Goal: Information Seeking & Learning: Learn about a topic

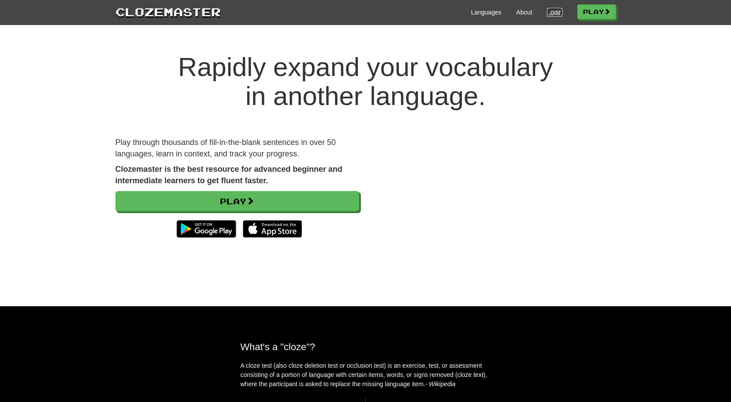
click at [547, 13] on link "Login" at bounding box center [554, 12] width 15 height 9
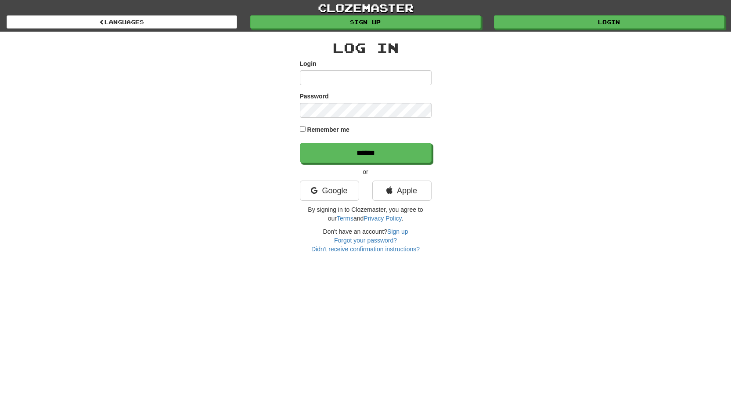
click at [403, 78] on input "Login" at bounding box center [366, 77] width 132 height 15
type input "**********"
click at [366, 155] on input "******" at bounding box center [366, 153] width 132 height 20
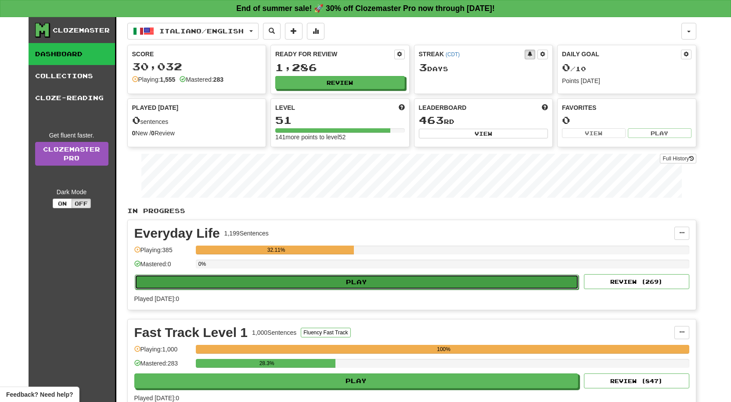
click at [256, 284] on button "Play" at bounding box center [357, 281] width 444 height 15
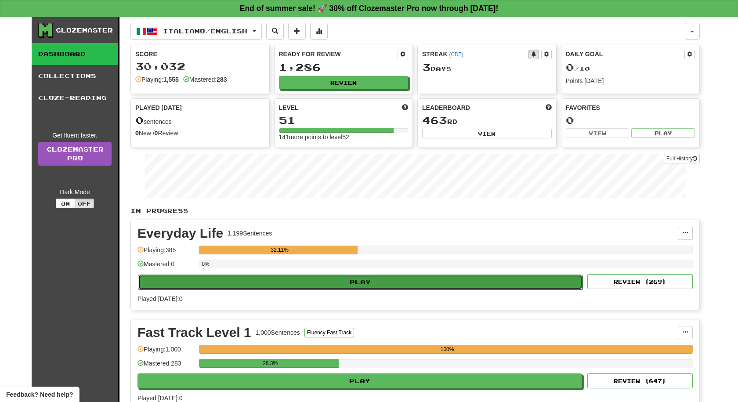
select select "**"
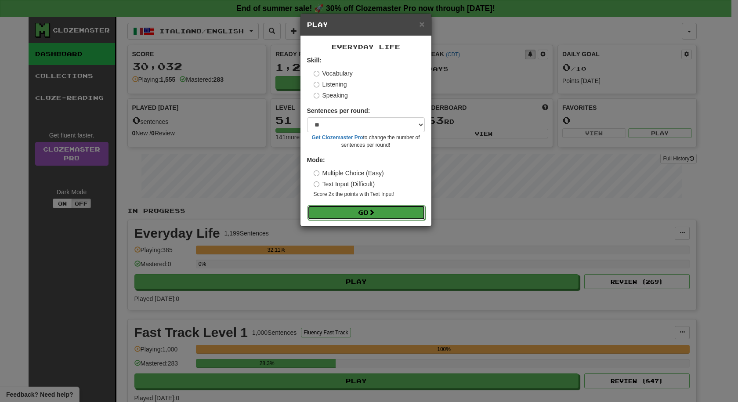
click at [354, 207] on button "Go" at bounding box center [366, 212] width 118 height 15
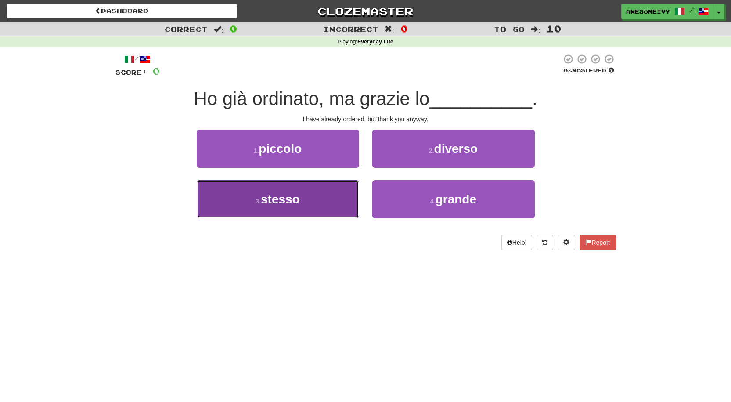
click at [304, 200] on button "3 . stesso" at bounding box center [278, 199] width 162 height 38
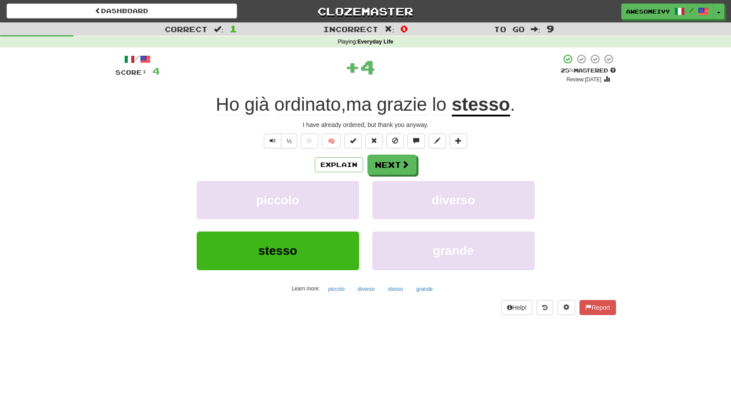
click at [376, 176] on div "Explain Next piccolo diverso stesso grande Learn more: piccolo diverso stesso g…" at bounding box center [365, 225] width 501 height 141
click at [370, 158] on button "Next" at bounding box center [392, 165] width 49 height 20
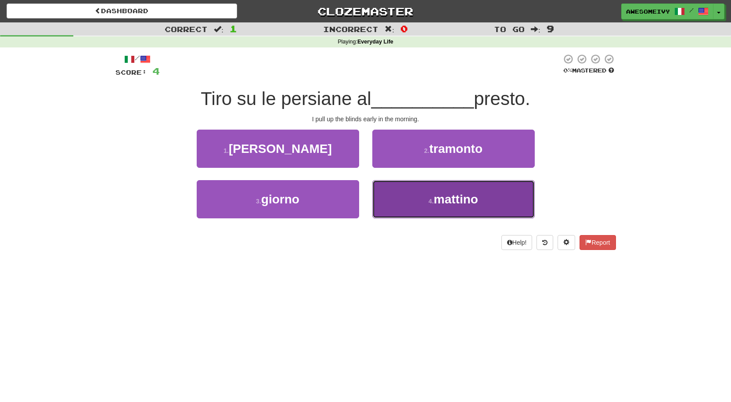
click at [424, 195] on button "4 . mattino" at bounding box center [453, 199] width 162 height 38
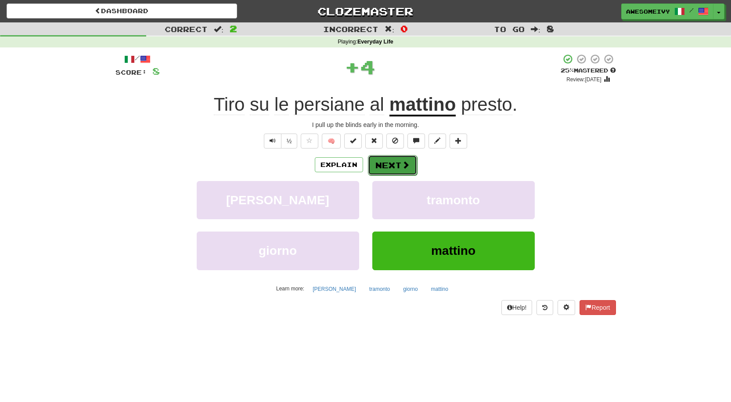
click at [409, 160] on button "Next" at bounding box center [392, 165] width 49 height 20
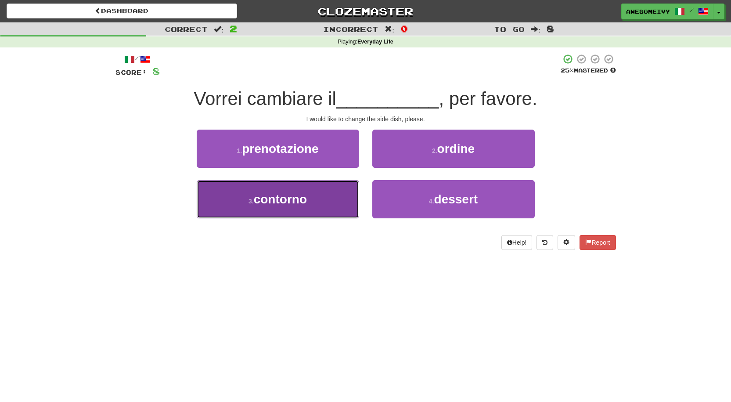
click at [286, 206] on button "3 . contorno" at bounding box center [278, 199] width 162 height 38
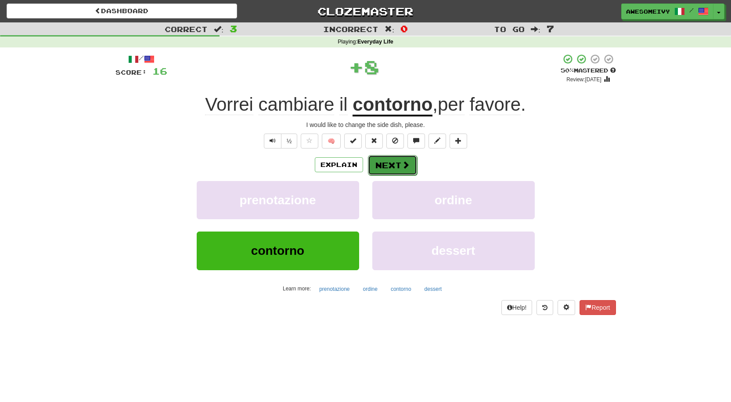
click at [368, 172] on button "Next" at bounding box center [392, 165] width 49 height 20
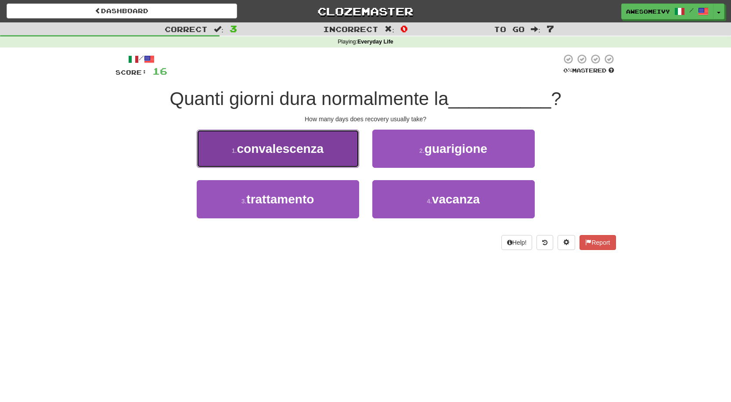
click at [346, 153] on button "1 . convalescenza" at bounding box center [278, 149] width 162 height 38
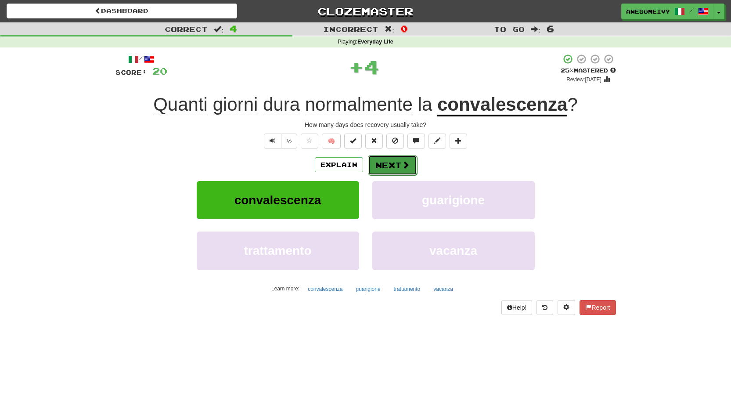
click at [373, 165] on button "Next" at bounding box center [392, 165] width 49 height 20
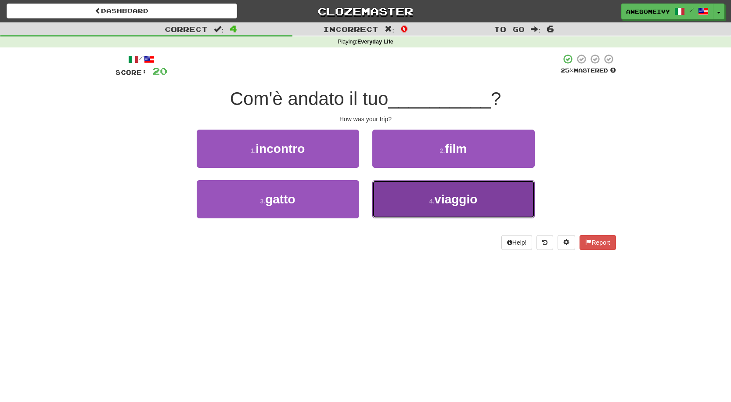
click at [411, 213] on button "4 . viaggio" at bounding box center [453, 199] width 162 height 38
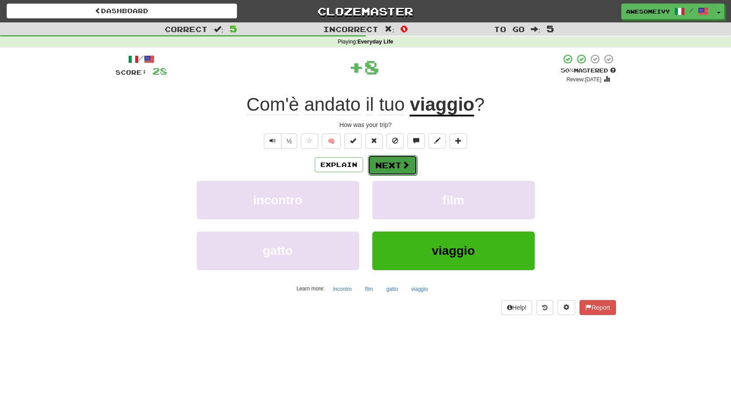
click at [408, 170] on button "Next" at bounding box center [392, 165] width 49 height 20
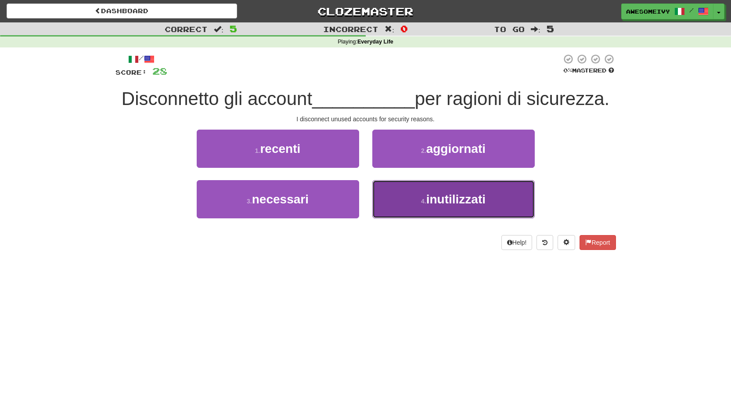
click at [429, 199] on span "inutilizzati" at bounding box center [455, 199] width 59 height 14
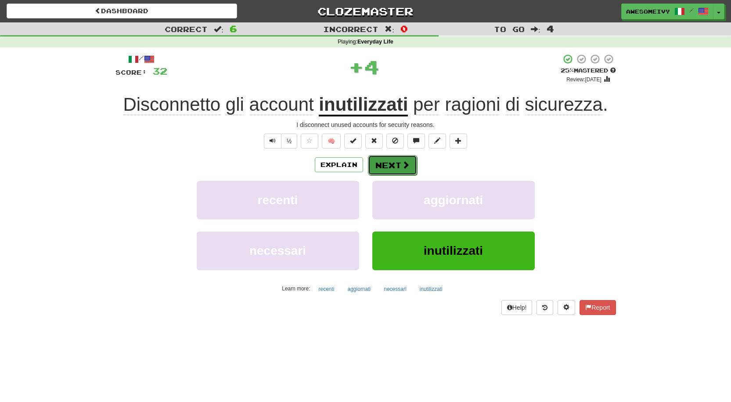
click at [372, 170] on button "Next" at bounding box center [392, 165] width 49 height 20
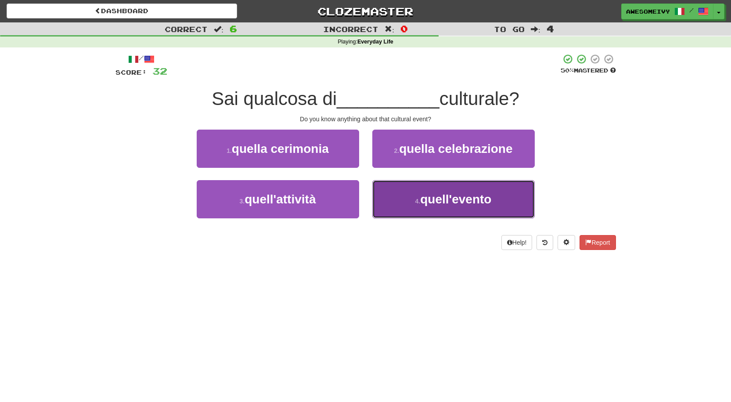
click at [414, 210] on button "4 . quell'evento" at bounding box center [453, 199] width 162 height 38
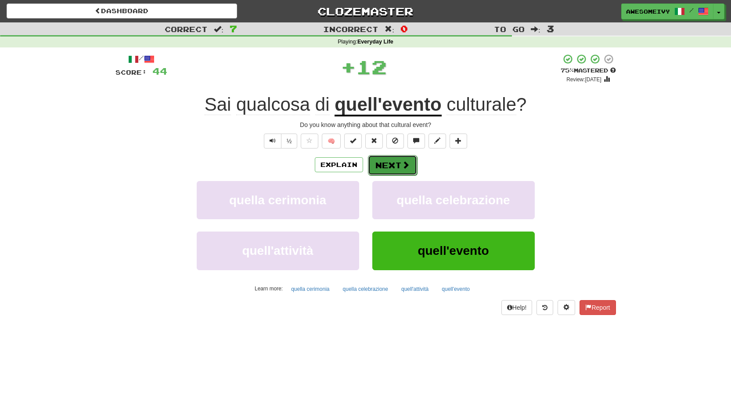
click at [395, 168] on button "Next" at bounding box center [392, 165] width 49 height 20
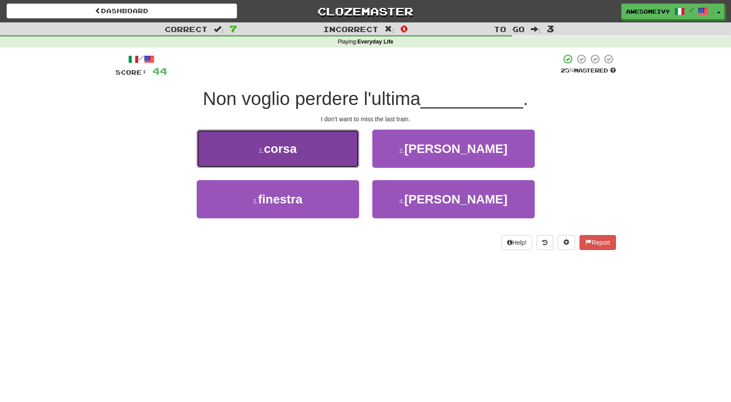
click at [336, 156] on button "1 . corsa" at bounding box center [278, 149] width 162 height 38
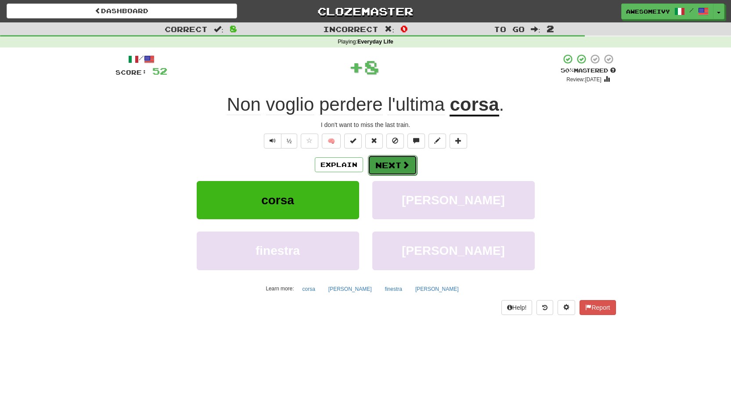
click at [396, 157] on button "Next" at bounding box center [392, 165] width 49 height 20
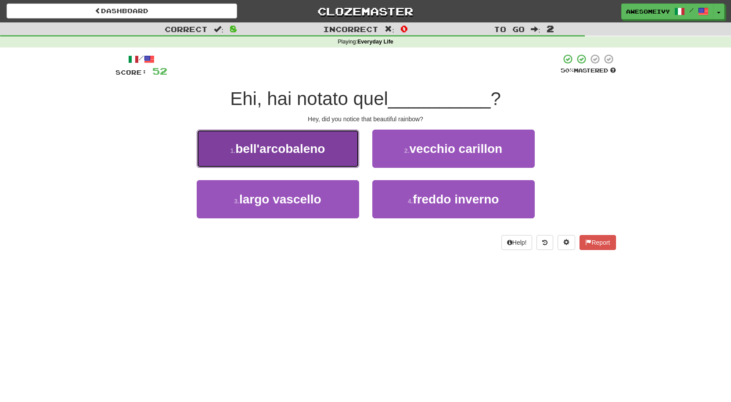
click at [299, 156] on button "1 . bell'arcobaleno" at bounding box center [278, 149] width 162 height 38
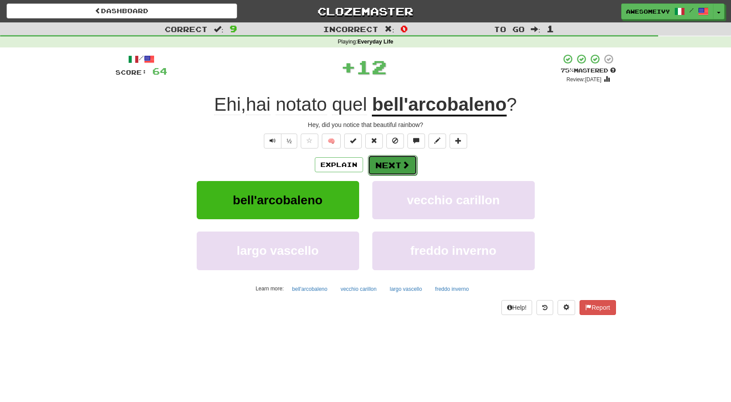
click at [391, 172] on button "Next" at bounding box center [392, 165] width 49 height 20
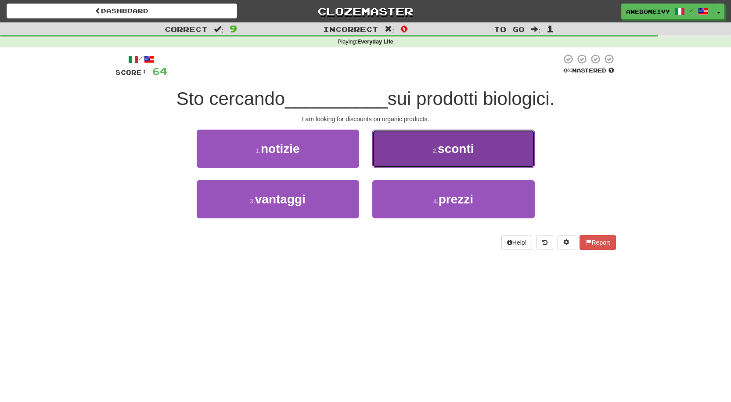
click at [408, 159] on button "2 . sconti" at bounding box center [453, 149] width 162 height 38
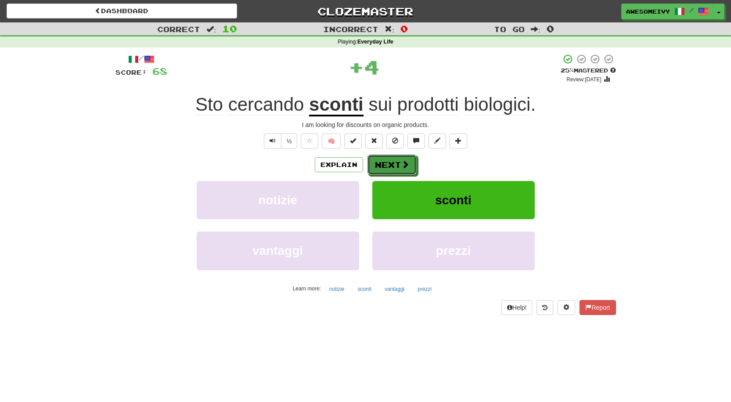
click at [400, 158] on button "Next" at bounding box center [391, 165] width 49 height 20
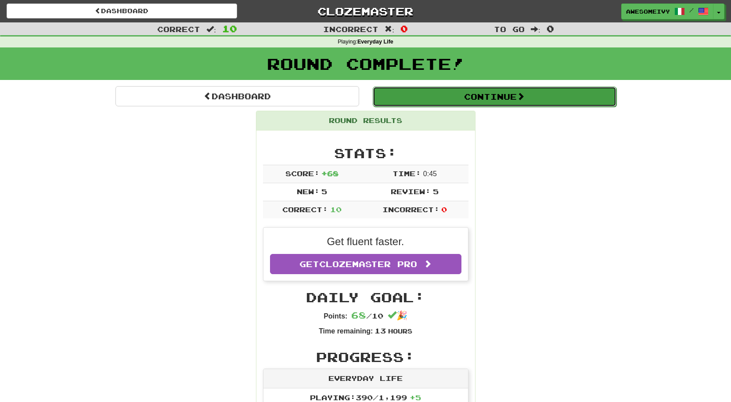
click at [407, 96] on button "Continue" at bounding box center [495, 96] width 244 height 20
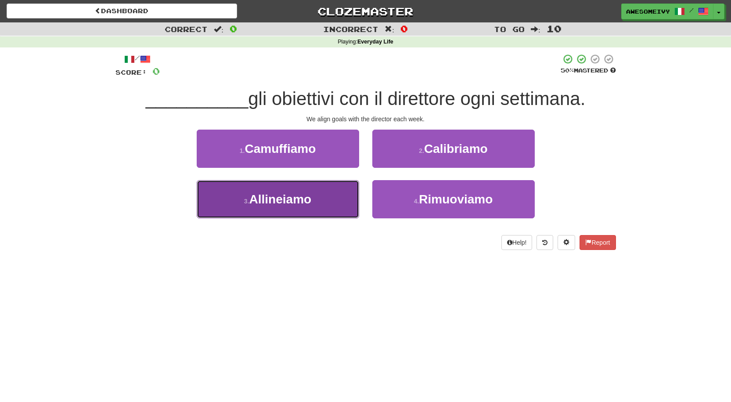
click at [324, 188] on button "3 . Allineiamo" at bounding box center [278, 199] width 162 height 38
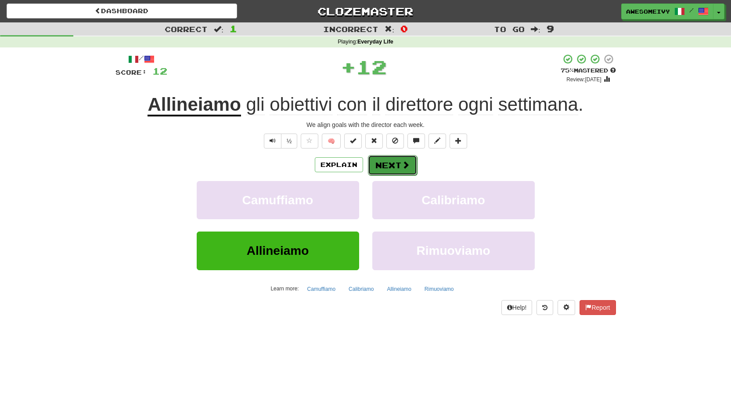
click at [375, 159] on button "Next" at bounding box center [392, 165] width 49 height 20
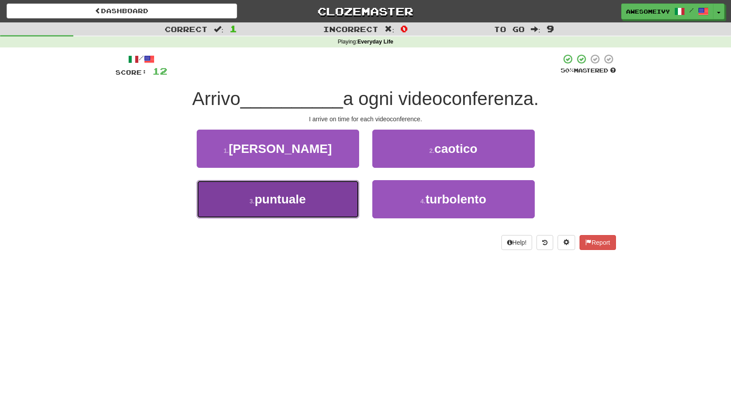
click at [324, 209] on button "3 . puntuale" at bounding box center [278, 199] width 162 height 38
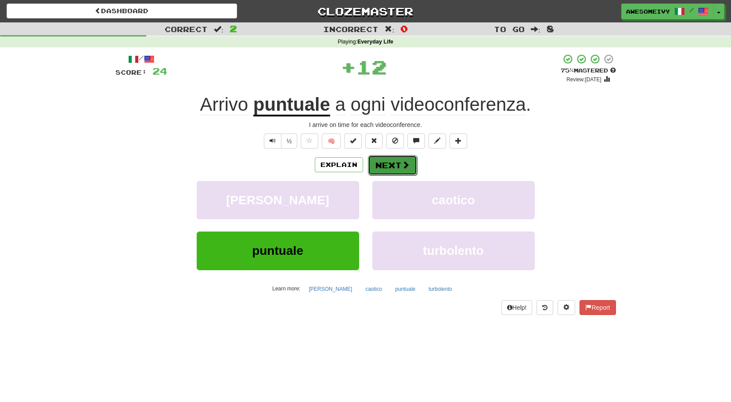
click at [383, 171] on button "Next" at bounding box center [392, 165] width 49 height 20
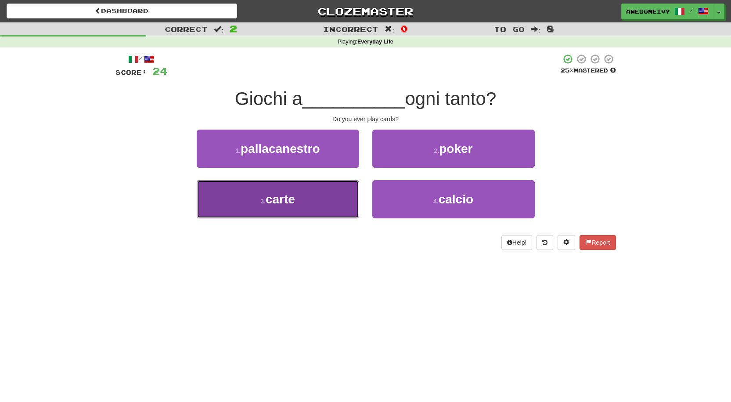
click at [338, 201] on button "3 . carte" at bounding box center [278, 199] width 162 height 38
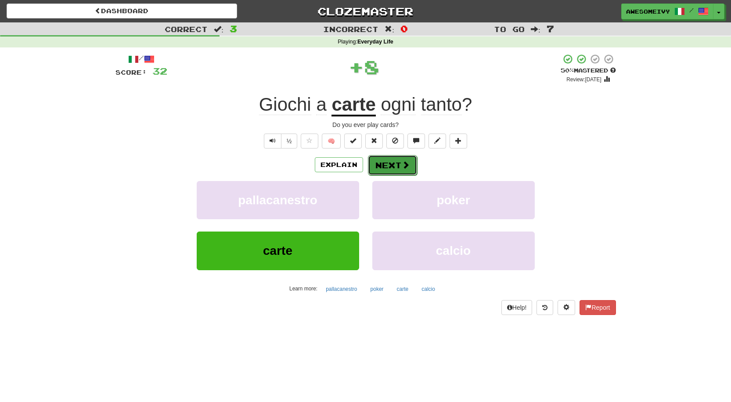
click at [389, 158] on button "Next" at bounding box center [392, 165] width 49 height 20
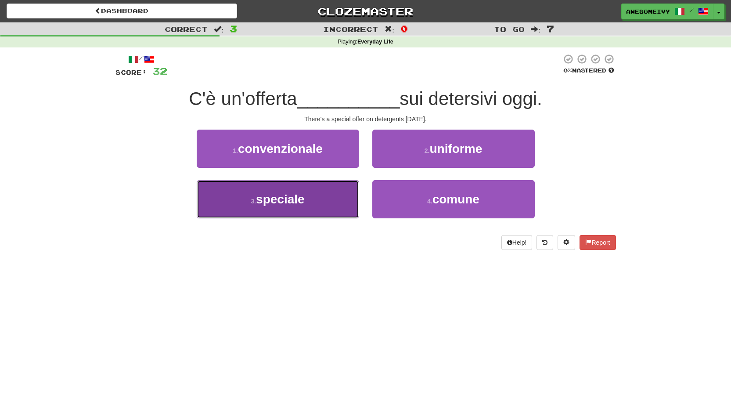
click at [338, 190] on button "3 . speciale" at bounding box center [278, 199] width 162 height 38
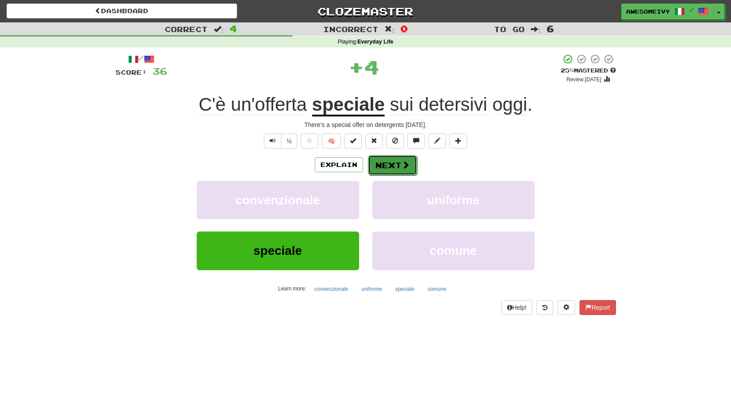
click at [400, 166] on button "Next" at bounding box center [392, 165] width 49 height 20
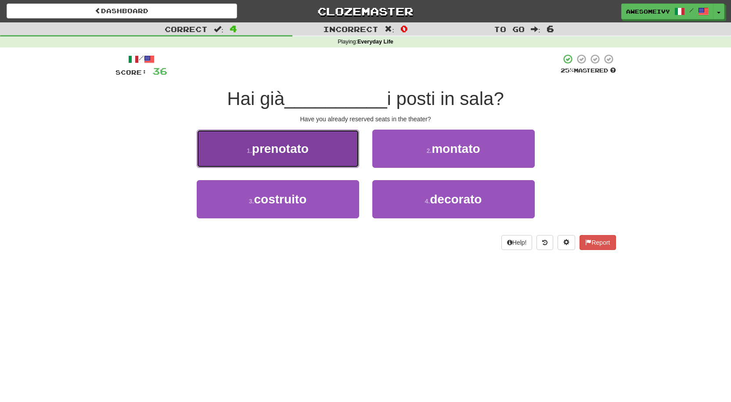
click at [336, 158] on button "1 . prenotato" at bounding box center [278, 149] width 162 height 38
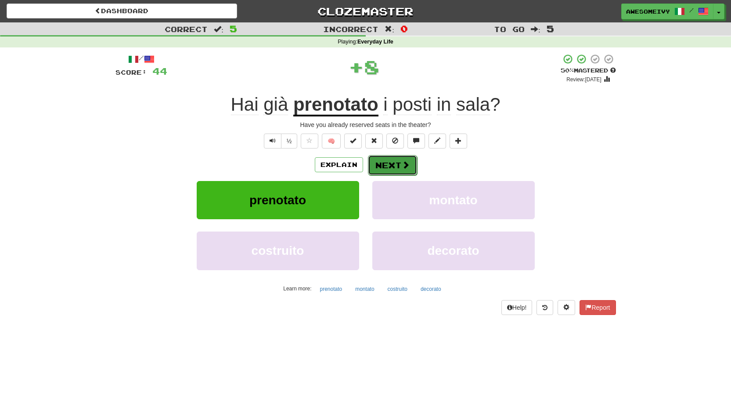
click at [387, 166] on button "Next" at bounding box center [392, 165] width 49 height 20
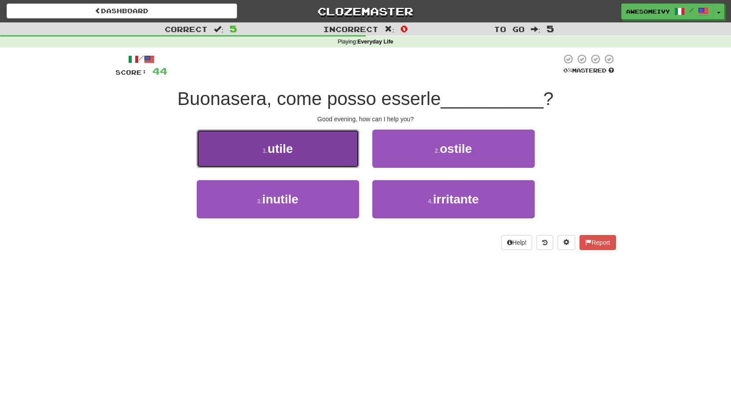
click at [335, 160] on button "1 . utile" at bounding box center [278, 149] width 162 height 38
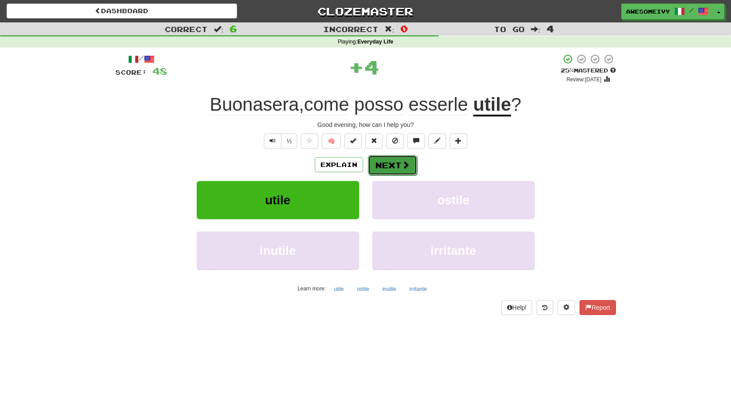
click at [396, 166] on button "Next" at bounding box center [392, 165] width 49 height 20
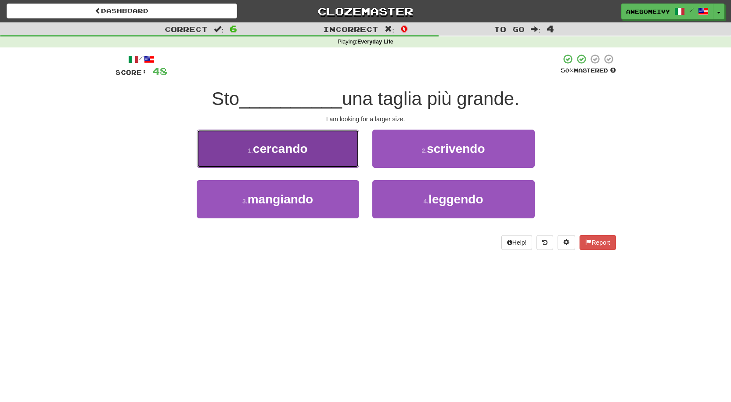
click at [342, 157] on button "1 . cercando" at bounding box center [278, 149] width 162 height 38
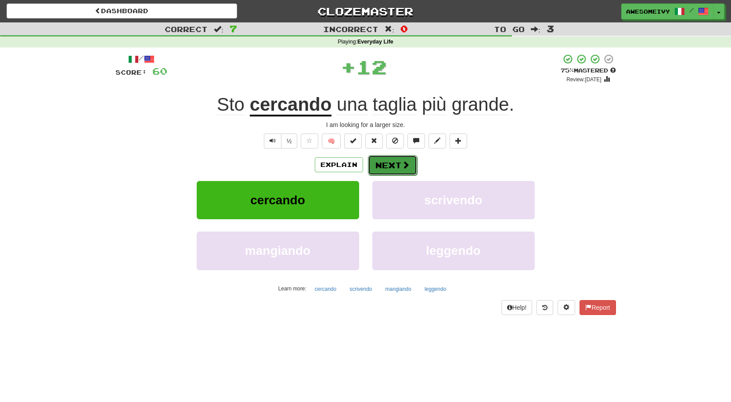
click at [380, 161] on button "Next" at bounding box center [392, 165] width 49 height 20
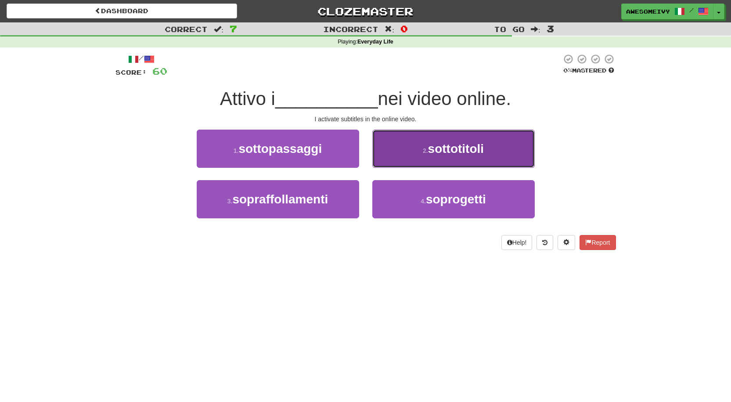
click at [395, 155] on button "2 . sottotitoli" at bounding box center [453, 149] width 162 height 38
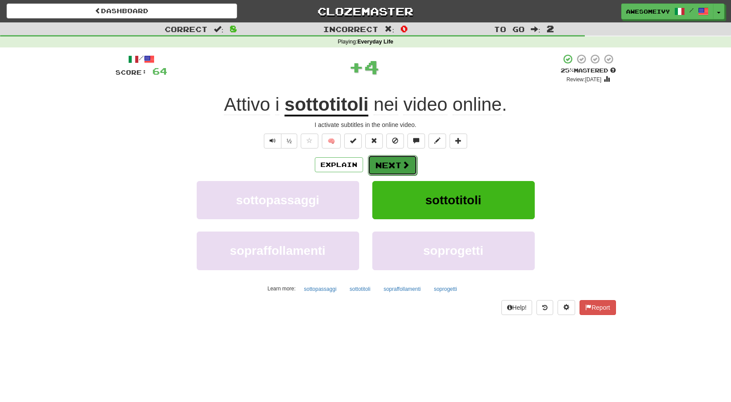
click at [395, 155] on button "Next" at bounding box center [392, 165] width 49 height 20
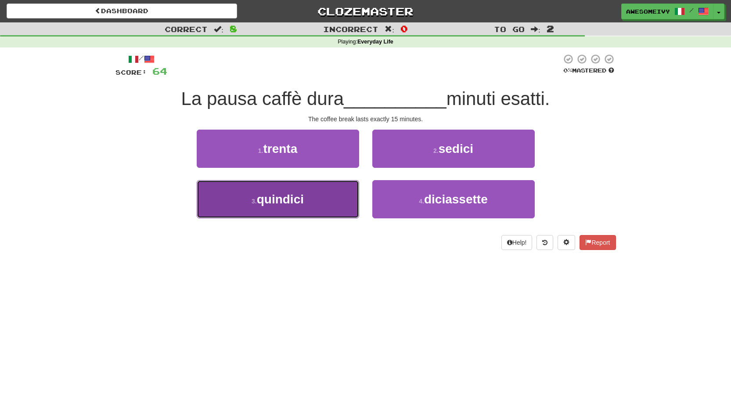
click at [324, 198] on button "3 . quindici" at bounding box center [278, 199] width 162 height 38
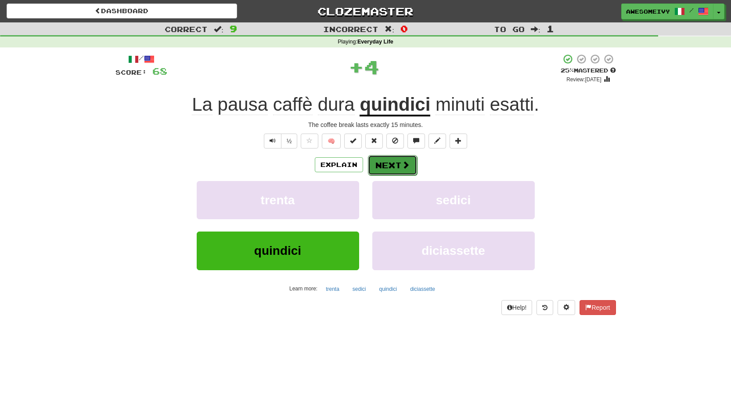
click at [399, 169] on button "Next" at bounding box center [392, 165] width 49 height 20
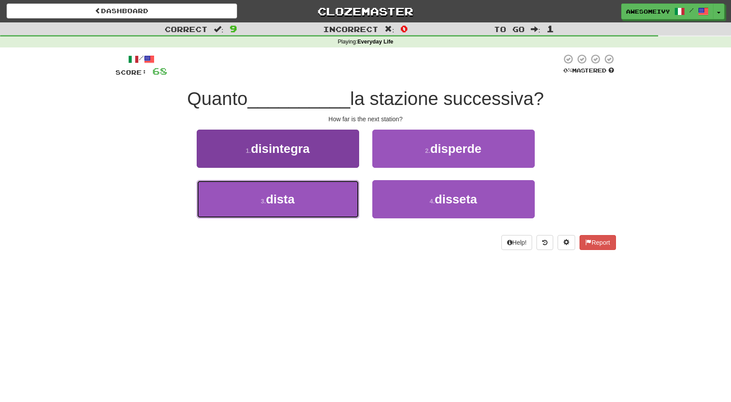
click at [356, 186] on button "3 . dista" at bounding box center [278, 199] width 162 height 38
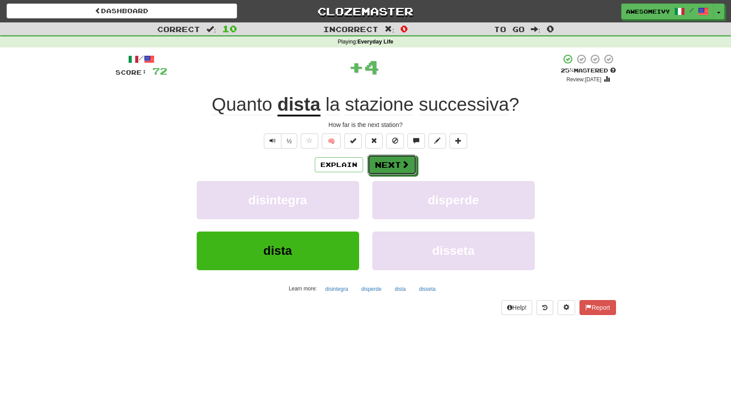
click at [394, 164] on button "Next" at bounding box center [391, 165] width 49 height 20
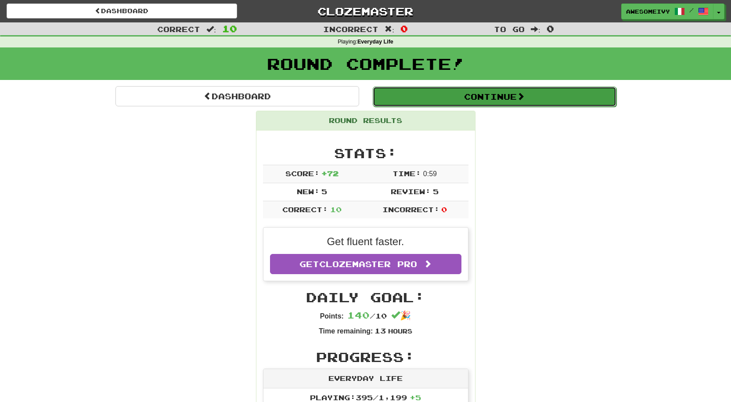
click at [408, 101] on button "Continue" at bounding box center [495, 96] width 244 height 20
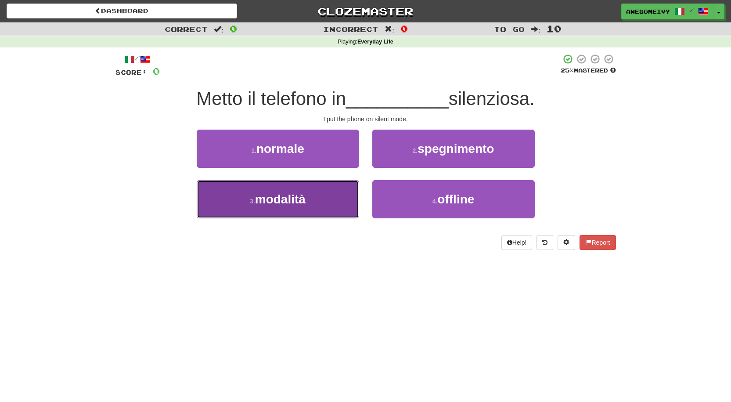
click at [323, 194] on button "3 . modalità" at bounding box center [278, 199] width 162 height 38
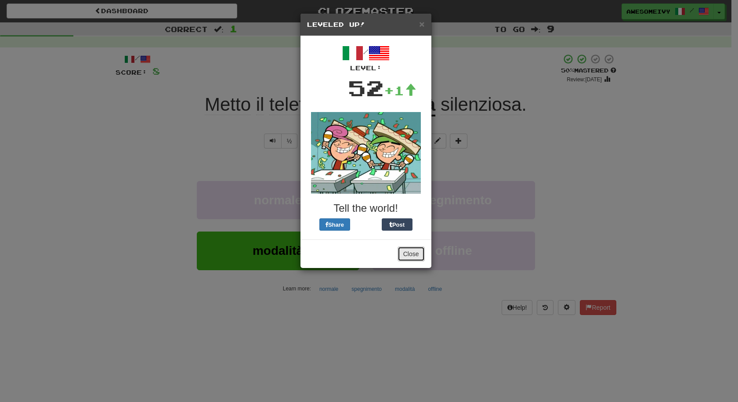
drag, startPoint x: 412, startPoint y: 258, endPoint x: 411, endPoint y: 238, distance: 19.8
click at [412, 259] on button "Close" at bounding box center [410, 253] width 27 height 15
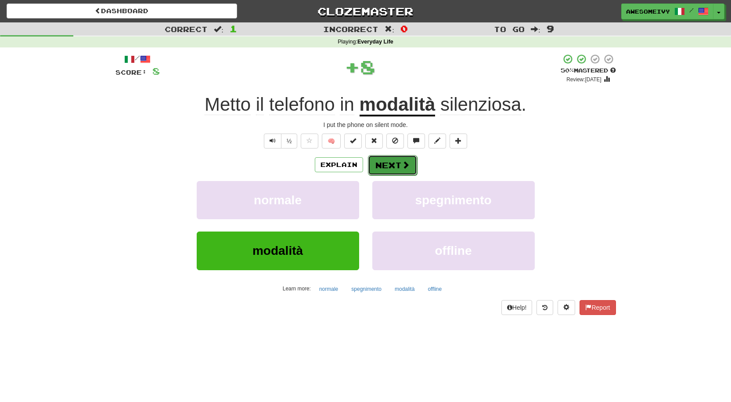
click at [403, 161] on span at bounding box center [406, 165] width 8 height 8
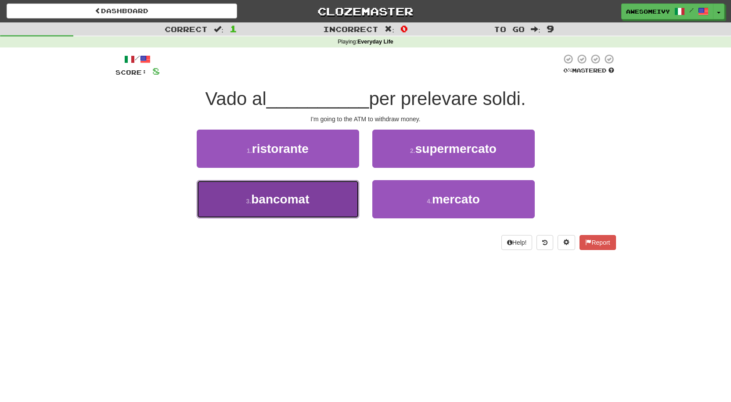
click at [330, 193] on button "3 . bancomat" at bounding box center [278, 199] width 162 height 38
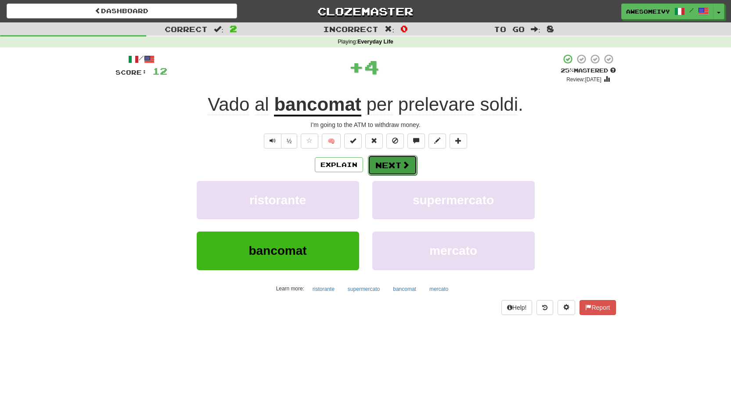
click at [403, 162] on span at bounding box center [406, 165] width 8 height 8
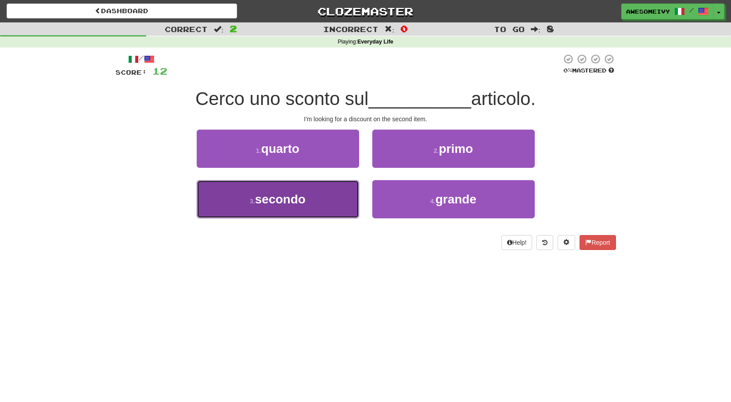
click at [321, 199] on button "3 . secondo" at bounding box center [278, 199] width 162 height 38
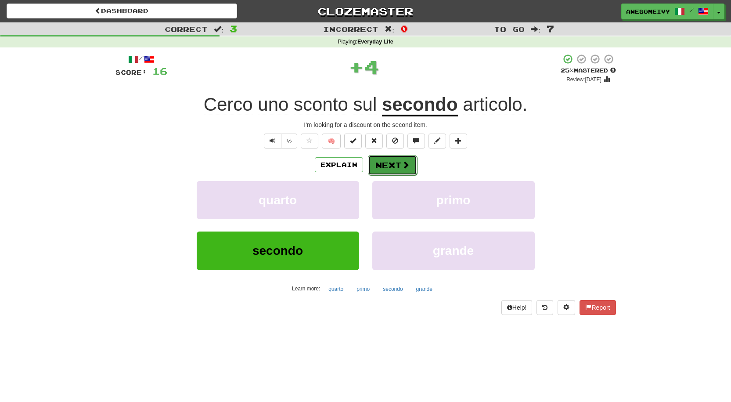
click at [392, 164] on button "Next" at bounding box center [392, 165] width 49 height 20
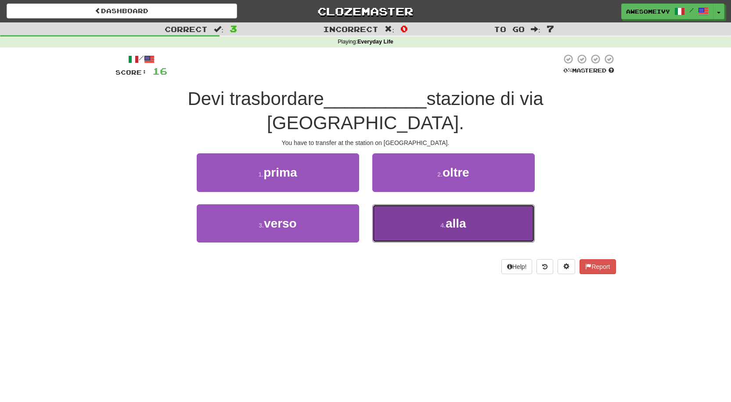
click at [390, 204] on button "4 . alla" at bounding box center [453, 223] width 162 height 38
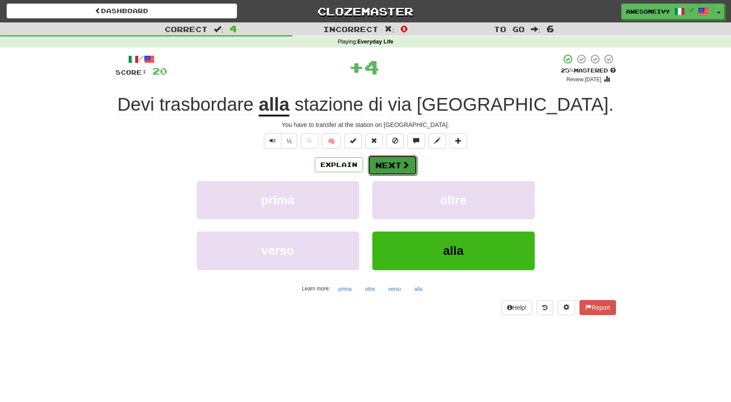
click at [389, 167] on button "Next" at bounding box center [392, 165] width 49 height 20
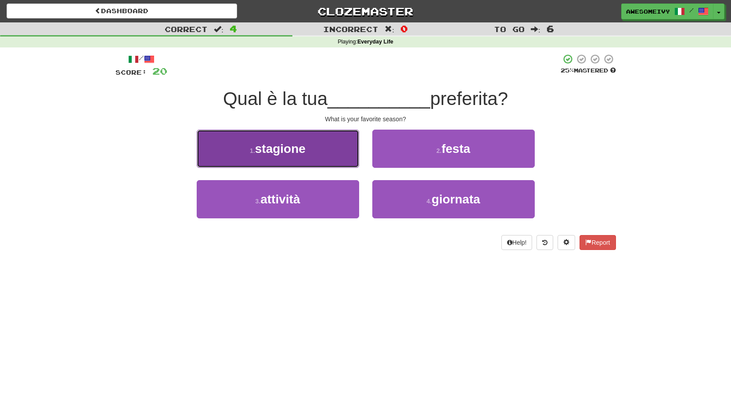
click at [347, 153] on button "1 . stagione" at bounding box center [278, 149] width 162 height 38
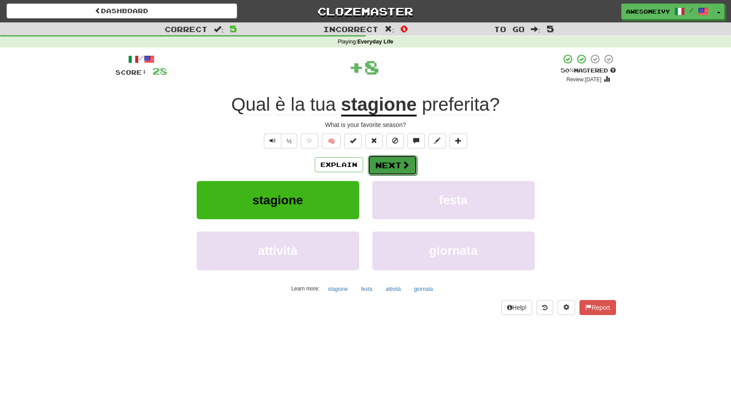
click at [380, 156] on button "Next" at bounding box center [392, 165] width 49 height 20
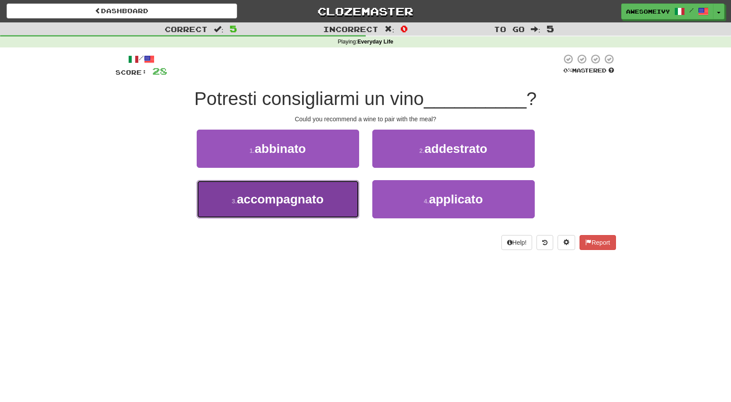
click at [338, 195] on button "3 . accompagnato" at bounding box center [278, 199] width 162 height 38
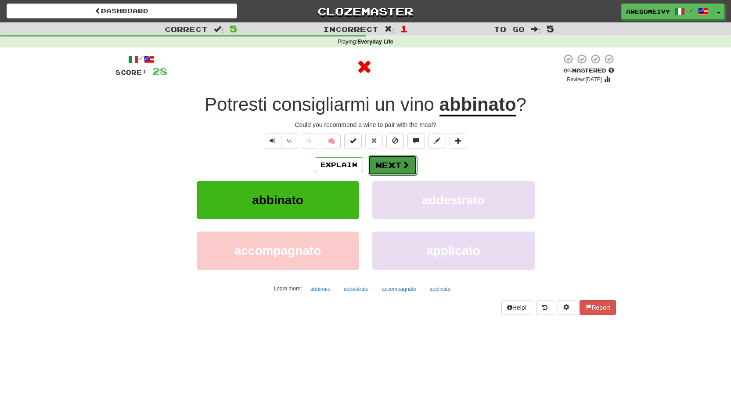
click at [396, 166] on button "Next" at bounding box center [392, 165] width 49 height 20
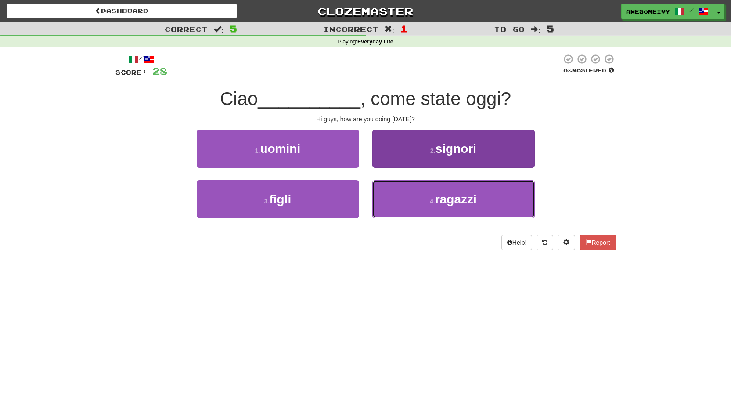
click at [420, 182] on button "4 . ragazzi" at bounding box center [453, 199] width 162 height 38
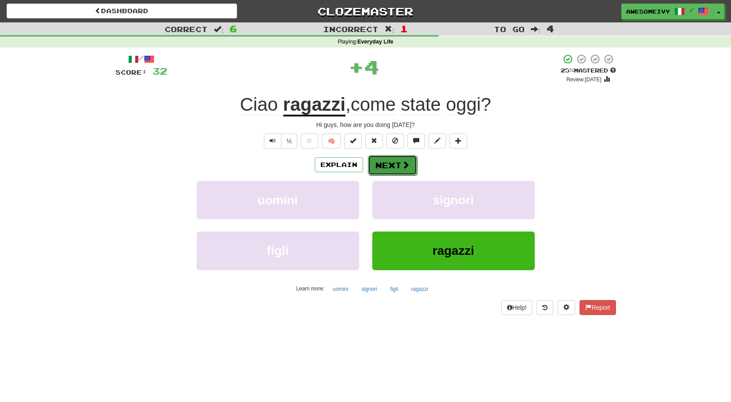
click at [411, 161] on button "Next" at bounding box center [392, 165] width 49 height 20
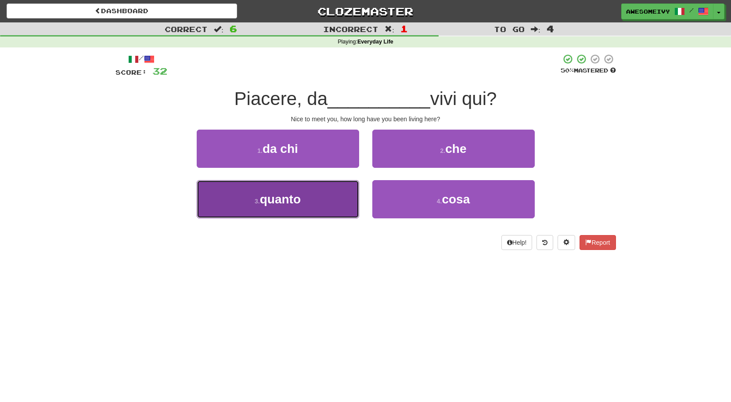
click at [327, 192] on button "3 . quanto" at bounding box center [278, 199] width 162 height 38
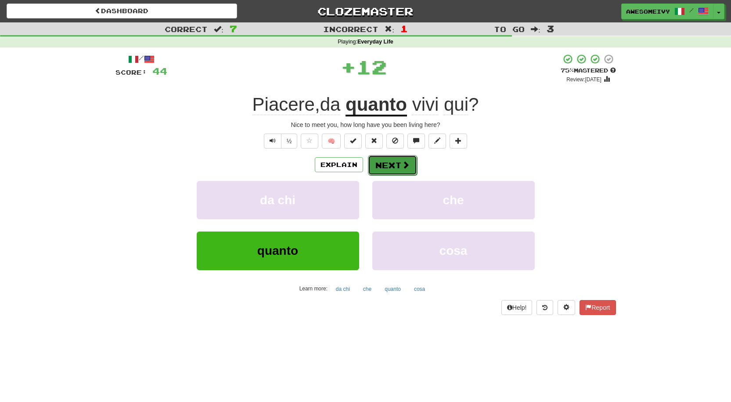
click at [402, 155] on button "Next" at bounding box center [392, 165] width 49 height 20
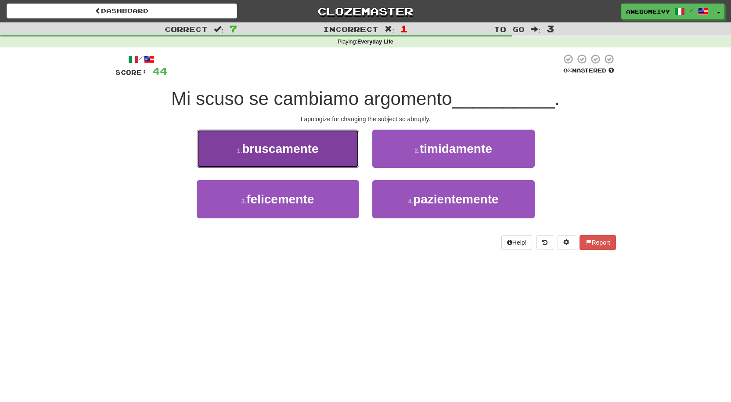
click at [330, 150] on button "1 . bruscamente" at bounding box center [278, 149] width 162 height 38
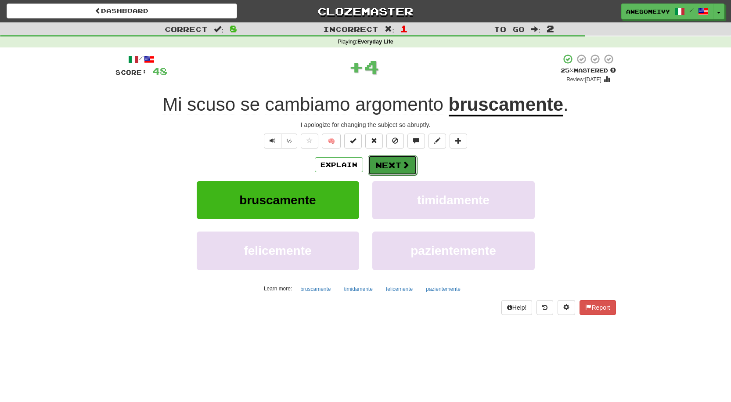
click at [389, 168] on button "Next" at bounding box center [392, 165] width 49 height 20
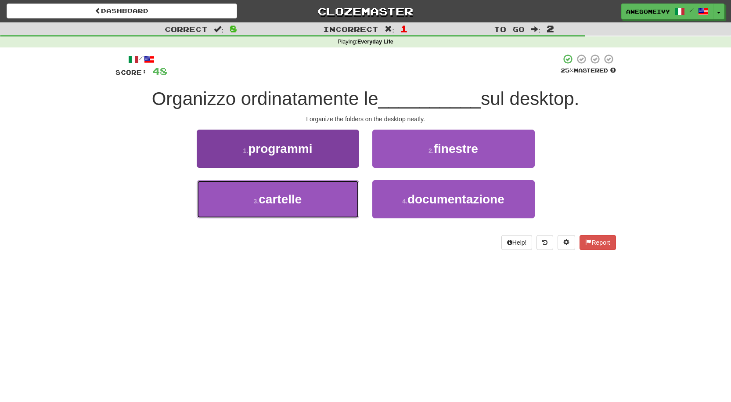
click at [324, 193] on button "3 . cartelle" at bounding box center [278, 199] width 162 height 38
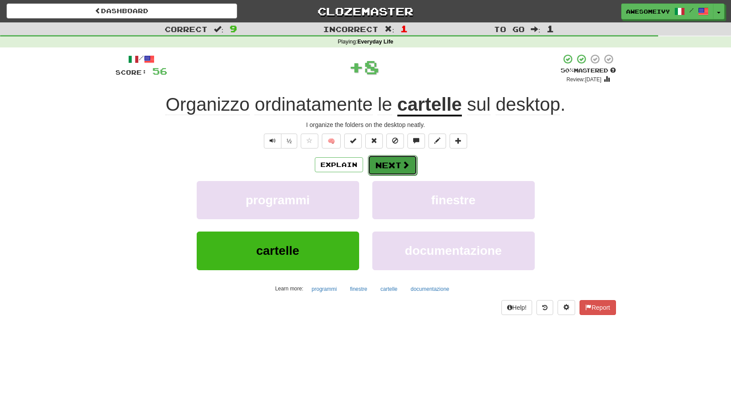
click at [402, 169] on button "Next" at bounding box center [392, 165] width 49 height 20
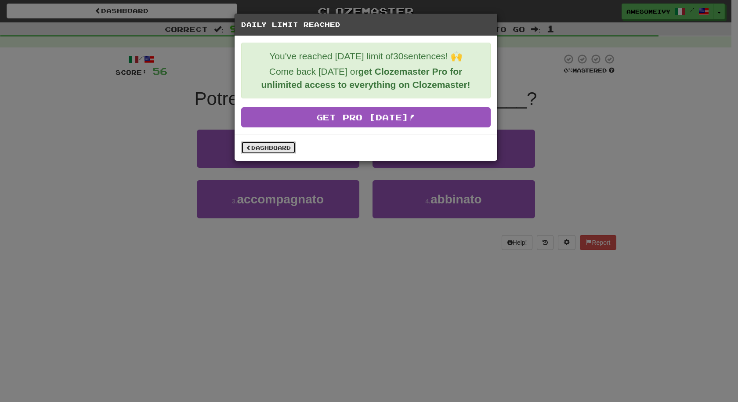
click at [267, 150] on link "Dashboard" at bounding box center [268, 147] width 54 height 13
